Goal: Navigation & Orientation: Find specific page/section

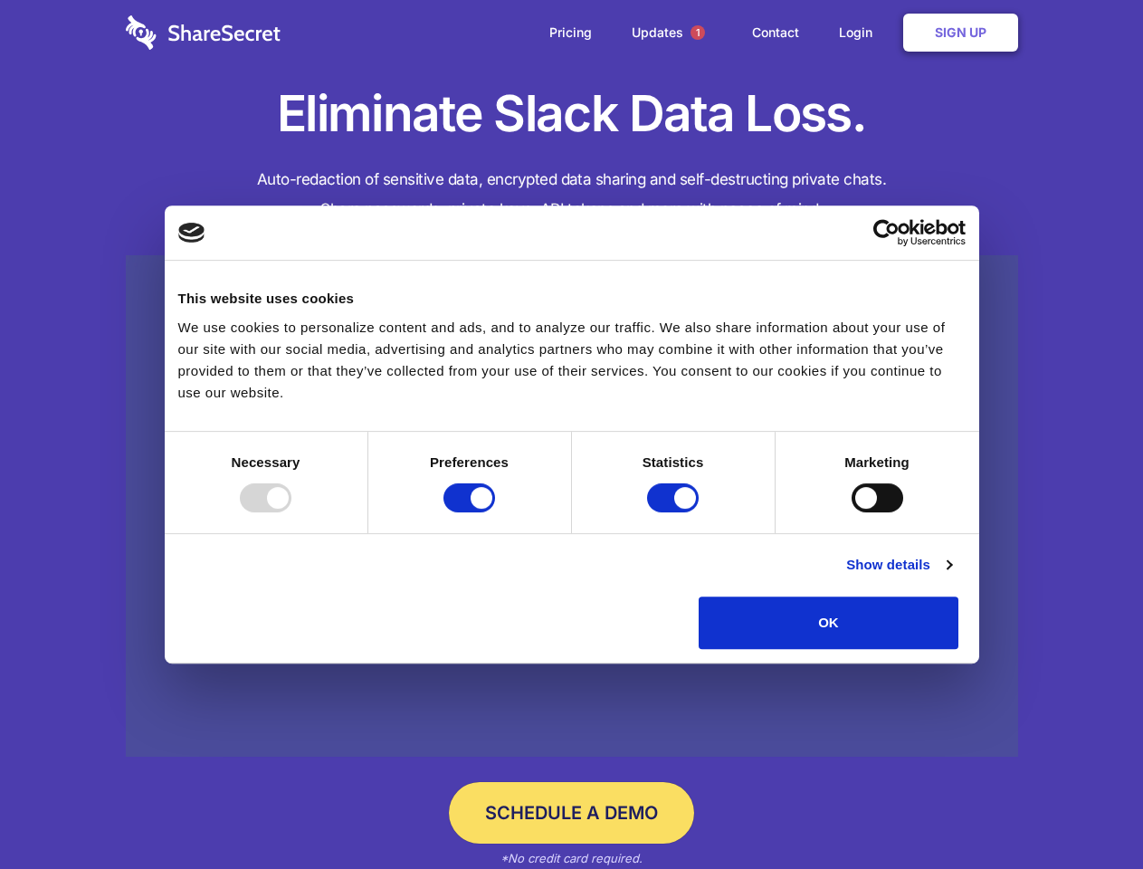
click at [291, 512] on div at bounding box center [266, 497] width 52 height 29
click at [495, 512] on input "Preferences" at bounding box center [469, 497] width 52 height 29
checkbox input "false"
click at [675, 512] on input "Statistics" at bounding box center [673, 497] width 52 height 29
checkbox input "false"
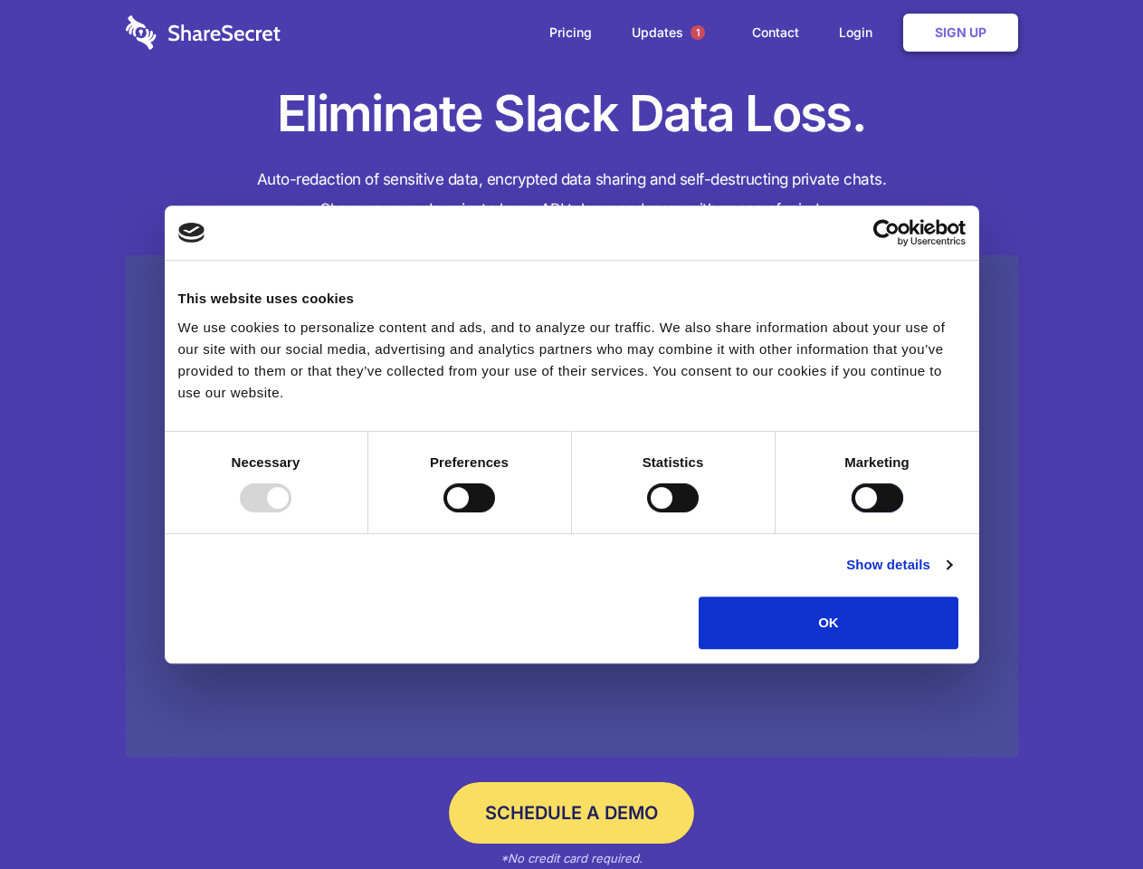
click at [851, 512] on input "Marketing" at bounding box center [877, 497] width 52 height 29
checkbox input "true"
click at [951, 575] on link "Show details" at bounding box center [898, 565] width 105 height 22
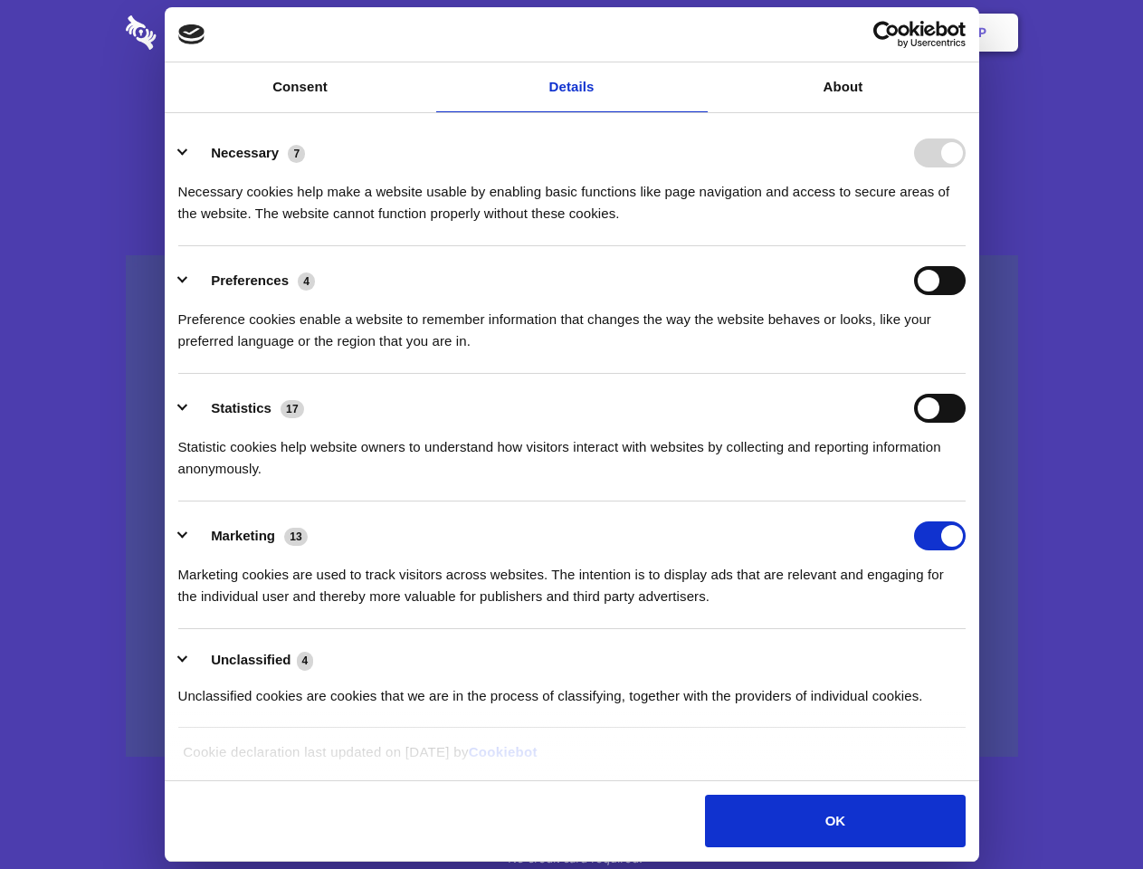
click at [965, 374] on li "Preferences 4 Preference cookies enable a website to remember information that …" at bounding box center [571, 310] width 787 height 128
click at [697, 33] on span "1" at bounding box center [697, 32] width 14 height 14
